Goal: Task Accomplishment & Management: Manage account settings

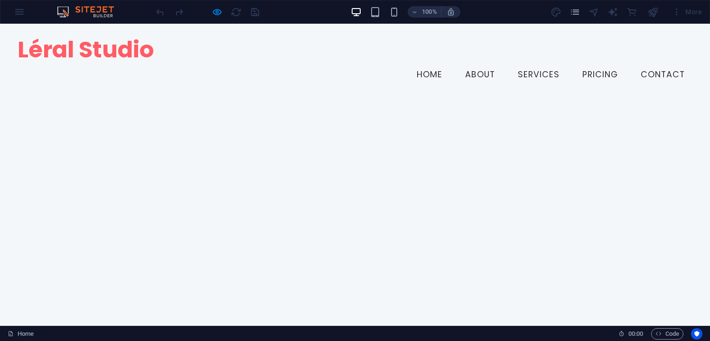
click at [93, 57] on span "Léral Studio" at bounding box center [86, 50] width 136 height 32
click at [414, 12] on icon "button" at bounding box center [415, 12] width 7 height 6
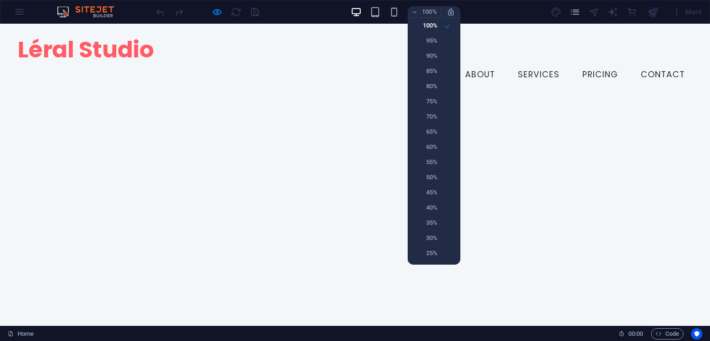
click at [441, 13] on div at bounding box center [355, 170] width 710 height 341
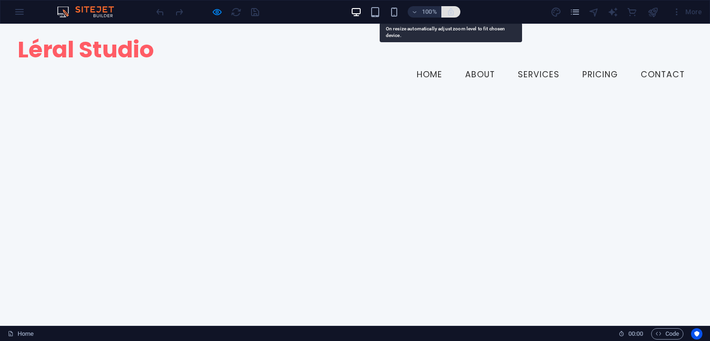
click at [452, 12] on icon "button" at bounding box center [451, 12] width 9 height 9
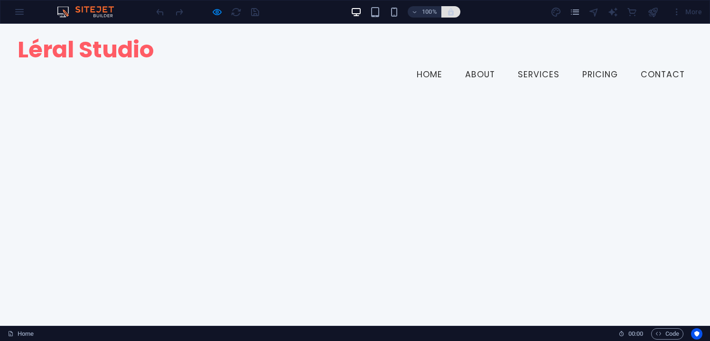
click at [449, 16] on button "button" at bounding box center [450, 11] width 19 height 11
click at [449, 17] on button "button" at bounding box center [450, 11] width 19 height 11
click at [449, 9] on icon "button" at bounding box center [451, 12] width 9 height 9
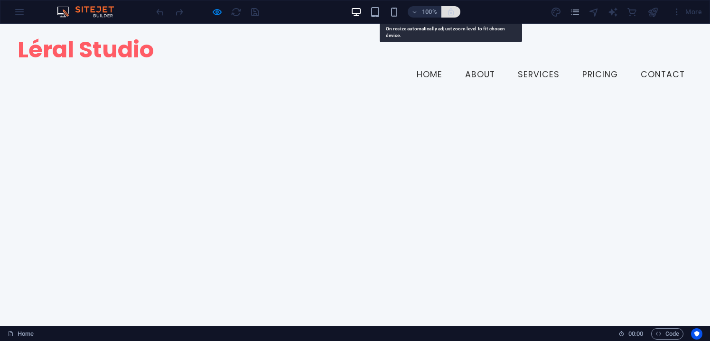
click at [448, 15] on icon "button" at bounding box center [451, 12] width 9 height 9
click at [449, 12] on icon "button" at bounding box center [451, 12] width 9 height 9
click at [450, 10] on icon "button" at bounding box center [451, 12] width 9 height 9
click at [449, 11] on icon "button" at bounding box center [451, 12] width 9 height 9
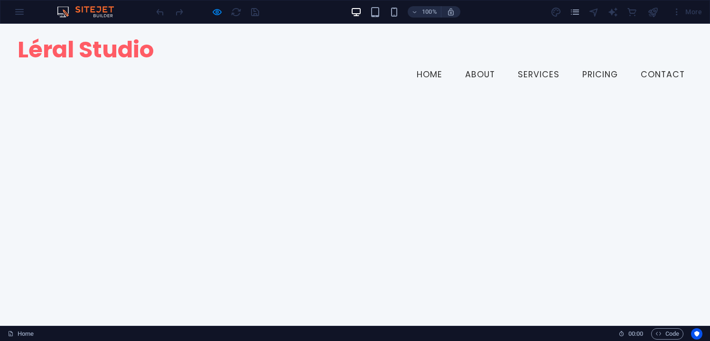
click at [569, 78] on div at bounding box center [355, 78] width 674 height 0
